Goal: Task Accomplishment & Management: Manage account settings

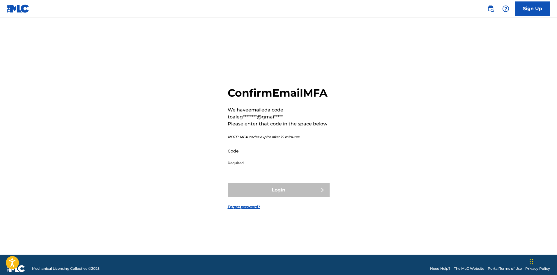
click at [286, 159] on input "Code" at bounding box center [277, 151] width 98 height 17
click at [285, 159] on input "Code" at bounding box center [277, 151] width 98 height 17
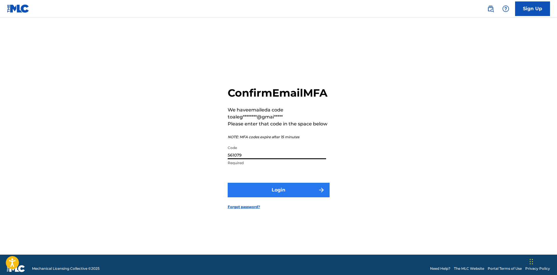
type input "561079"
click at [284, 196] on button "Login" at bounding box center [279, 190] width 102 height 15
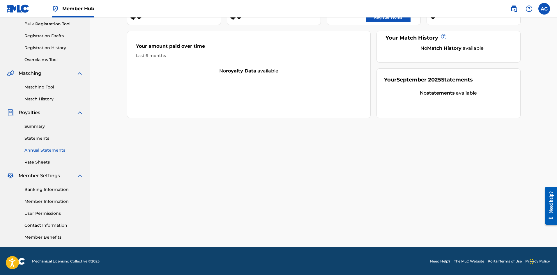
scroll to position [86, 0]
click at [53, 200] on link "Member Information" at bounding box center [53, 201] width 59 height 6
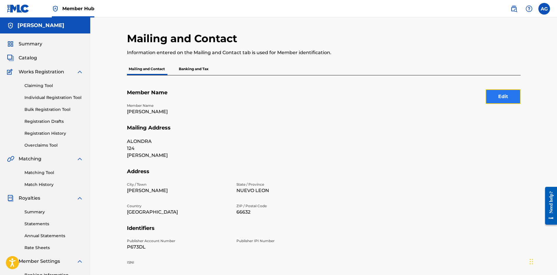
click at [501, 98] on button "Edit" at bounding box center [503, 96] width 35 height 15
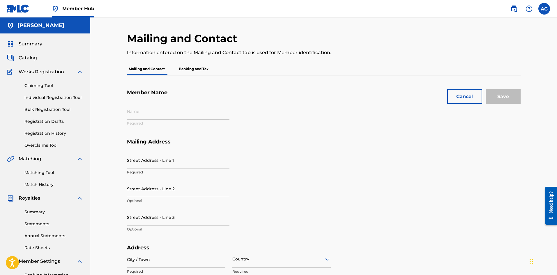
type input "[PERSON_NAME]"
type input "ALONDRA"
type input "124"
type input "[PERSON_NAME]"
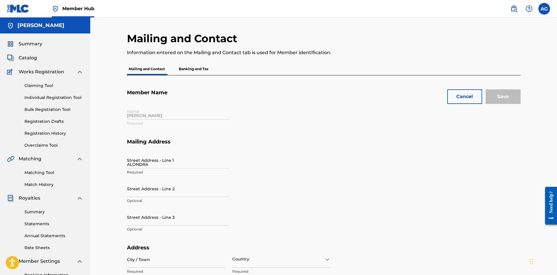
type input "NUEVO LEON"
type input "66632"
type input "P673DL"
type input "81"
type input "19108164"
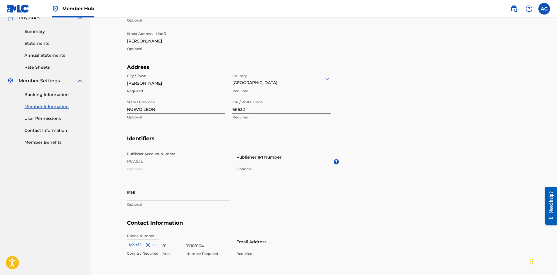
scroll to position [216, 0]
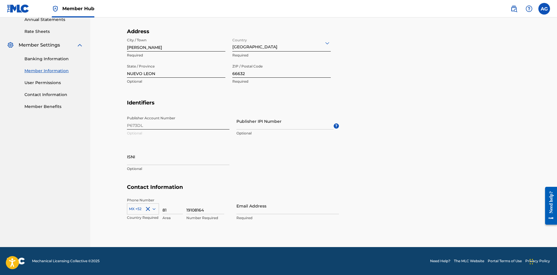
click at [171, 126] on div "Publisher Account Number P673DL Optional Publisher IPI Number Optional ? ISNI O…" at bounding box center [233, 148] width 212 height 71
click at [135, 159] on input "ISNI" at bounding box center [178, 157] width 103 height 17
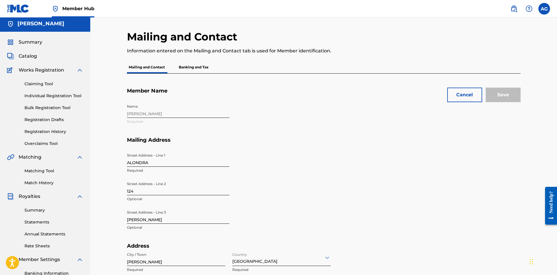
scroll to position [0, 0]
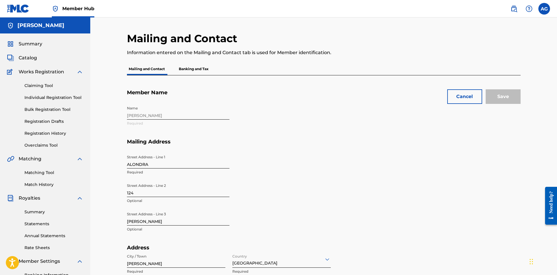
click at [249, 133] on div "Name [PERSON_NAME] Required" at bounding box center [233, 121] width 212 height 36
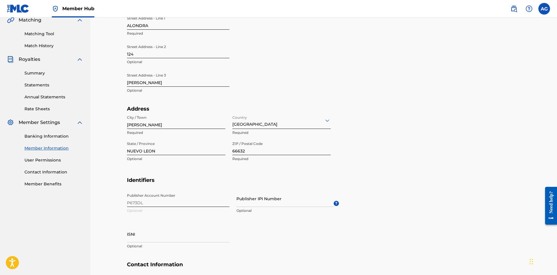
scroll to position [146, 0]
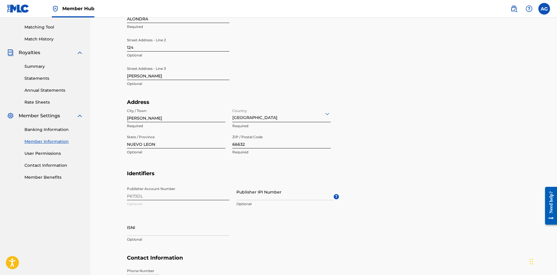
click at [149, 192] on div "Publisher Account Number P673DL Optional Publisher IPI Number Optional ? ISNI O…" at bounding box center [233, 219] width 212 height 71
click at [149, 188] on div "Publisher Account Number P673DL Optional Publisher IPI Number Optional ? ISNI O…" at bounding box center [233, 219] width 212 height 71
click at [303, 179] on h5 "Identifiers" at bounding box center [324, 177] width 394 height 14
click at [138, 197] on div "Publisher Account Number P673DL Optional Publisher IPI Number Optional ? ISNI O…" at bounding box center [233, 219] width 212 height 71
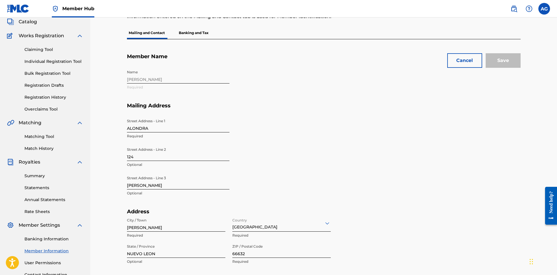
scroll to position [0, 0]
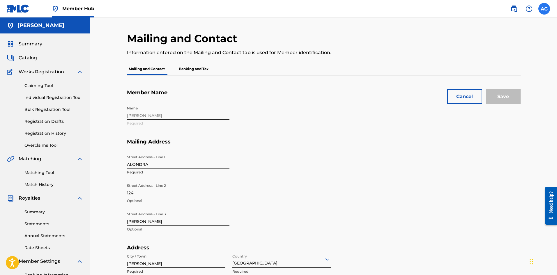
click at [546, 8] on label at bounding box center [545, 9] width 12 height 12
click at [544, 9] on input "AG [PERSON_NAME] [EMAIL_ADDRESS][DOMAIN_NAME] Notification Preferences Profile …" at bounding box center [544, 9] width 0 height 0
click at [490, 83] on p "Log out" at bounding box center [488, 82] width 14 height 5
click at [544, 9] on input "AG [PERSON_NAME] [EMAIL_ADDRESS][DOMAIN_NAME] Notification Preferences Profile …" at bounding box center [544, 9] width 0 height 0
